Goal: Find specific page/section: Find specific page/section

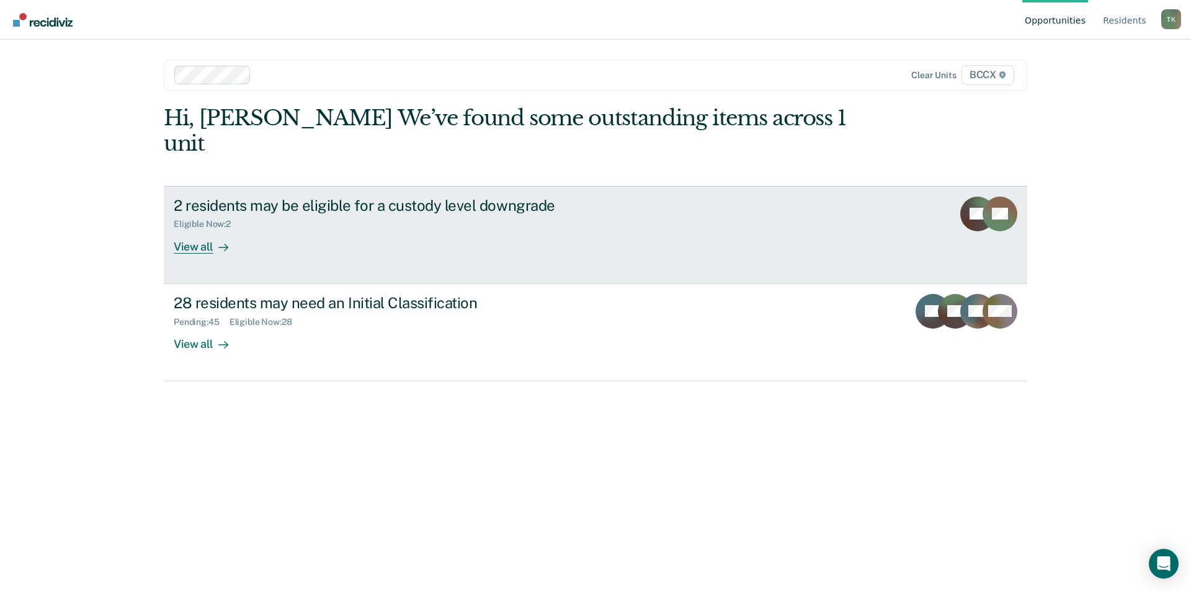
click at [392, 210] on div "2 residents may be eligible for a custody level downgrade Eligible Now : 2 View…" at bounding box center [406, 225] width 465 height 57
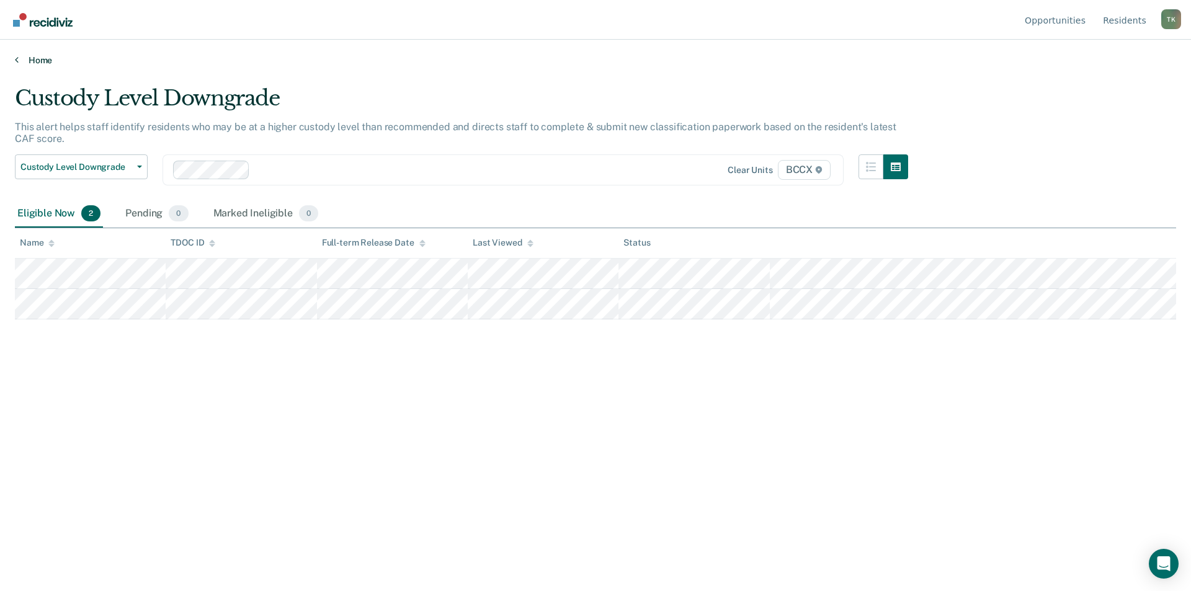
click at [35, 63] on link "Home" at bounding box center [596, 60] width 1162 height 11
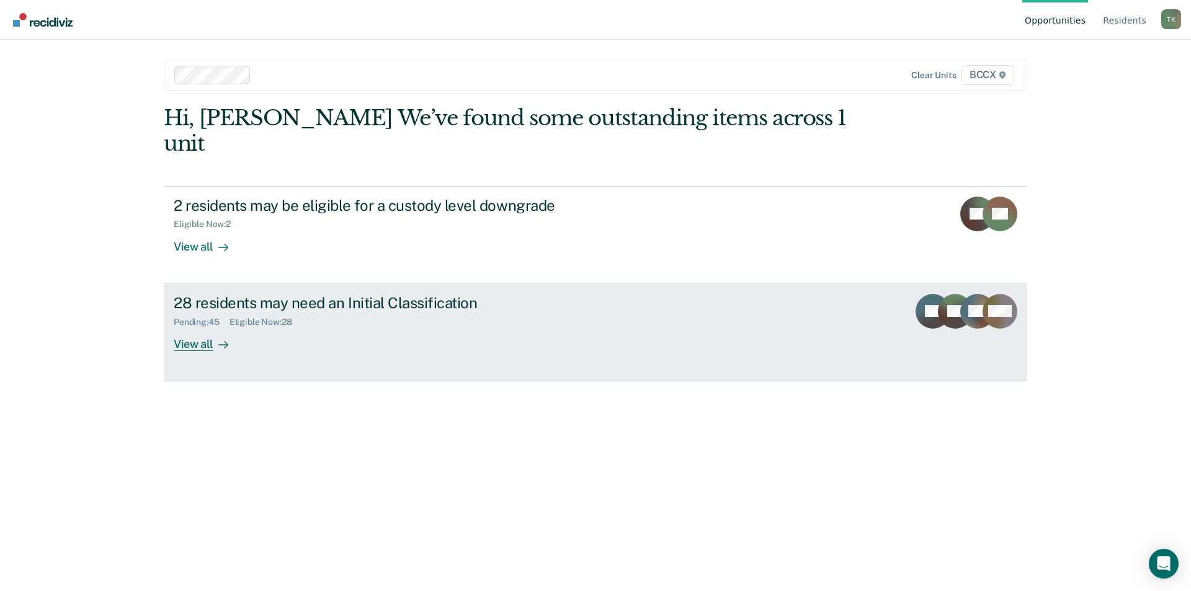
click at [249, 317] on div "Eligible Now : 28" at bounding box center [266, 322] width 73 height 11
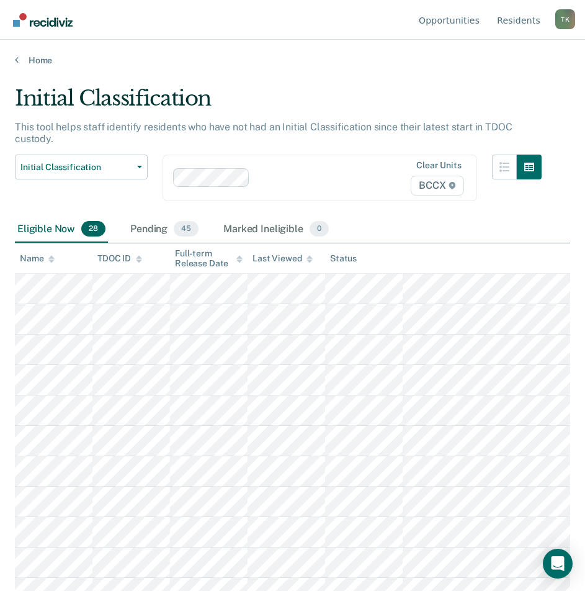
click at [53, 253] on div at bounding box center [51, 258] width 6 height 11
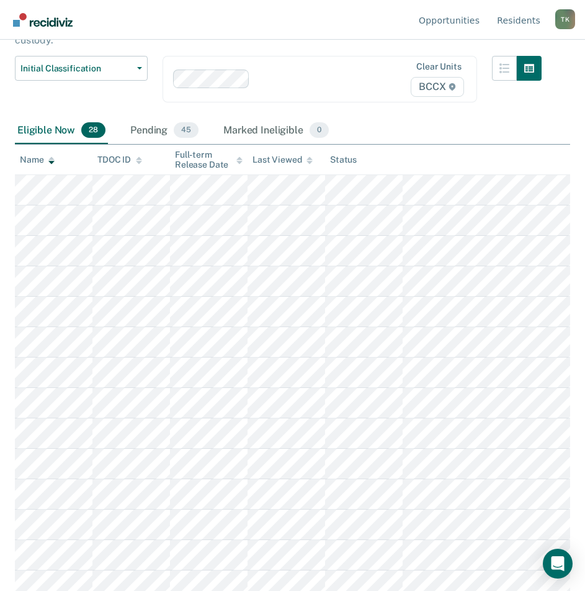
scroll to position [26, 0]
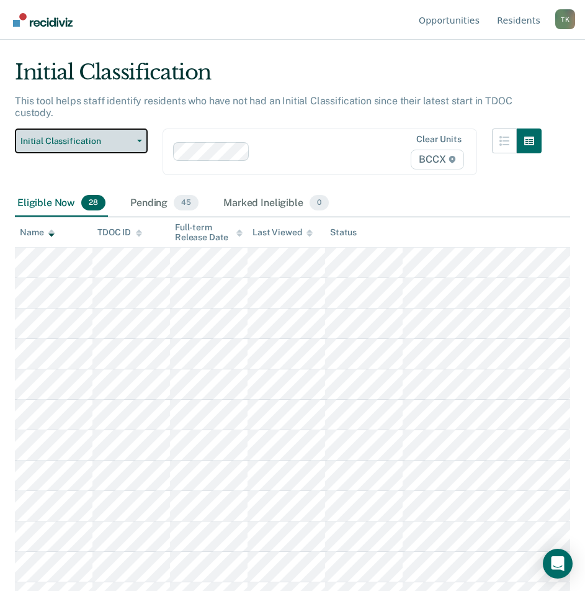
click at [104, 136] on span "Initial Classification" at bounding box center [76, 141] width 112 height 11
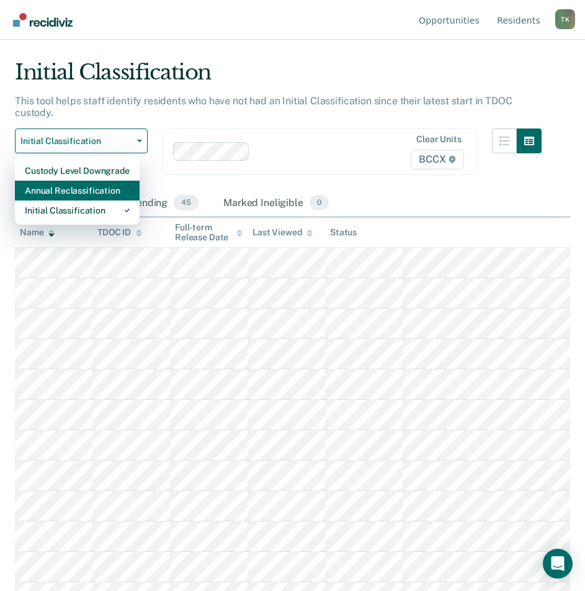
click at [99, 181] on div "Annual Reclassification" at bounding box center [77, 191] width 105 height 20
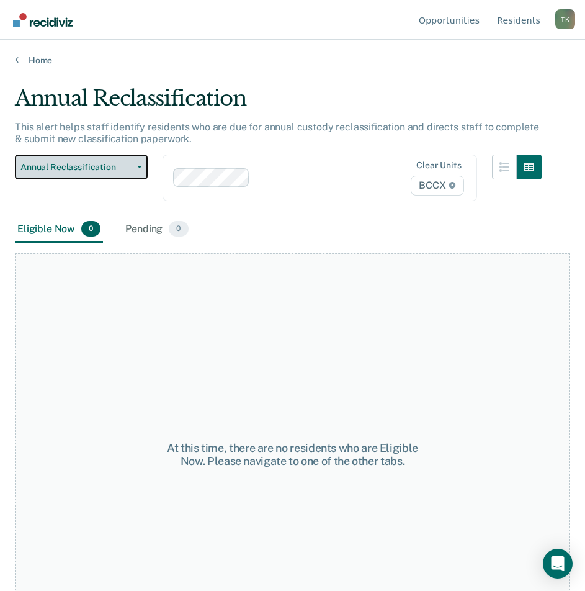
click at [63, 162] on span "Annual Reclassification" at bounding box center [76, 167] width 112 height 11
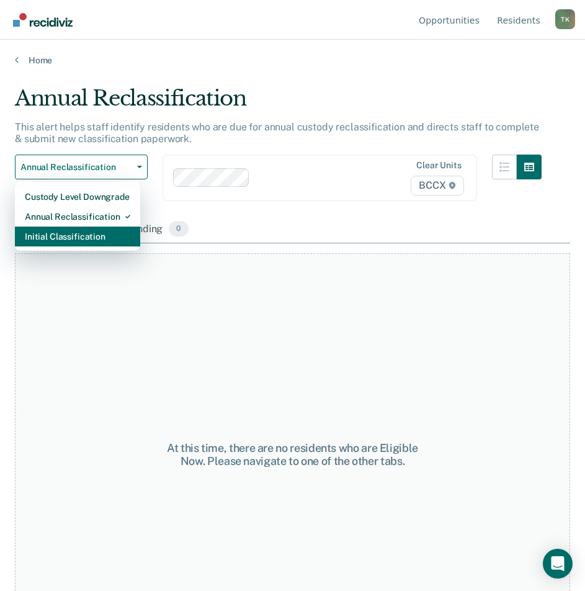
click at [90, 237] on div "Initial Classification" at bounding box center [77, 237] width 105 height 20
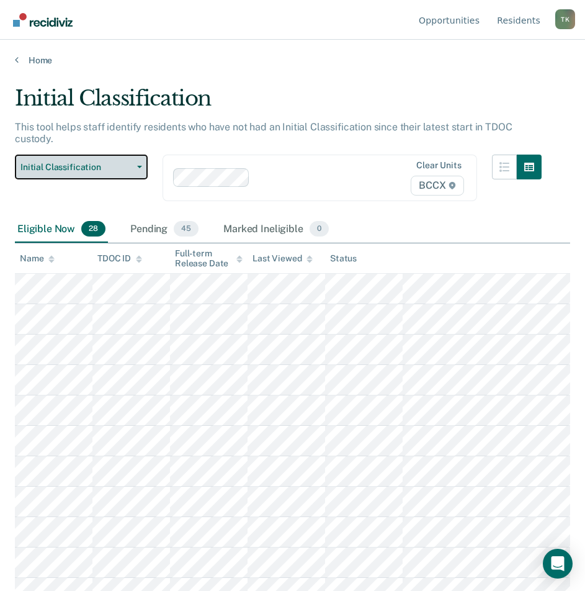
click at [93, 163] on button "Initial Classification" at bounding box center [81, 167] width 133 height 25
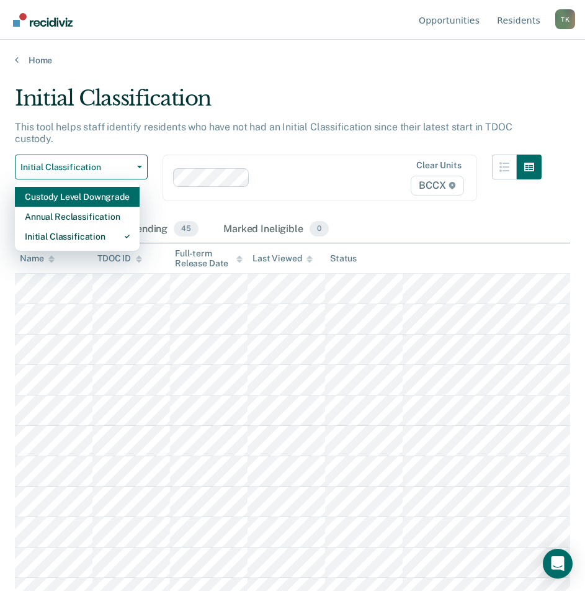
click at [87, 187] on div "Custody Level Downgrade" at bounding box center [77, 197] width 105 height 20
